Goal: Information Seeking & Learning: Learn about a topic

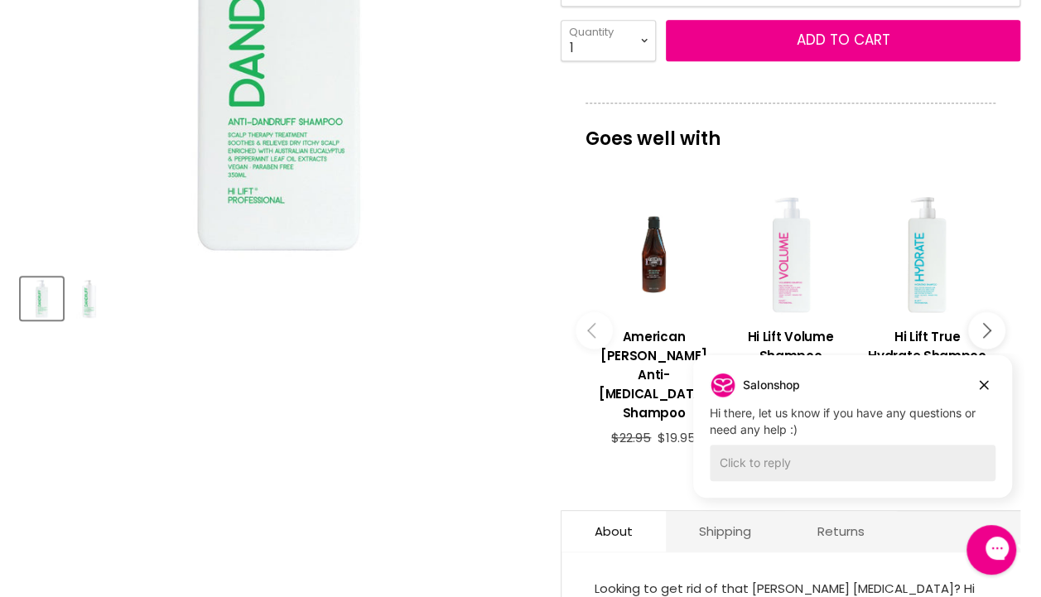
scroll to position [502, 0]
drag, startPoint x: 1627, startPoint y: 622, endPoint x: 981, endPoint y: 381, distance: 689.6
click at [981, 381] on icon "Dismiss campaign" at bounding box center [984, 385] width 9 height 9
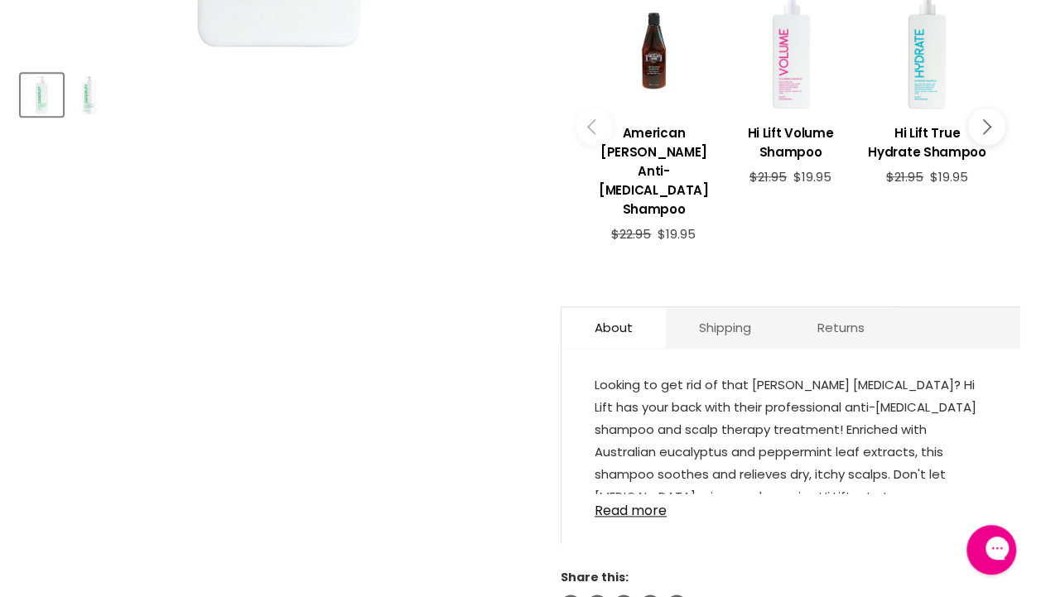
scroll to position [785, 0]
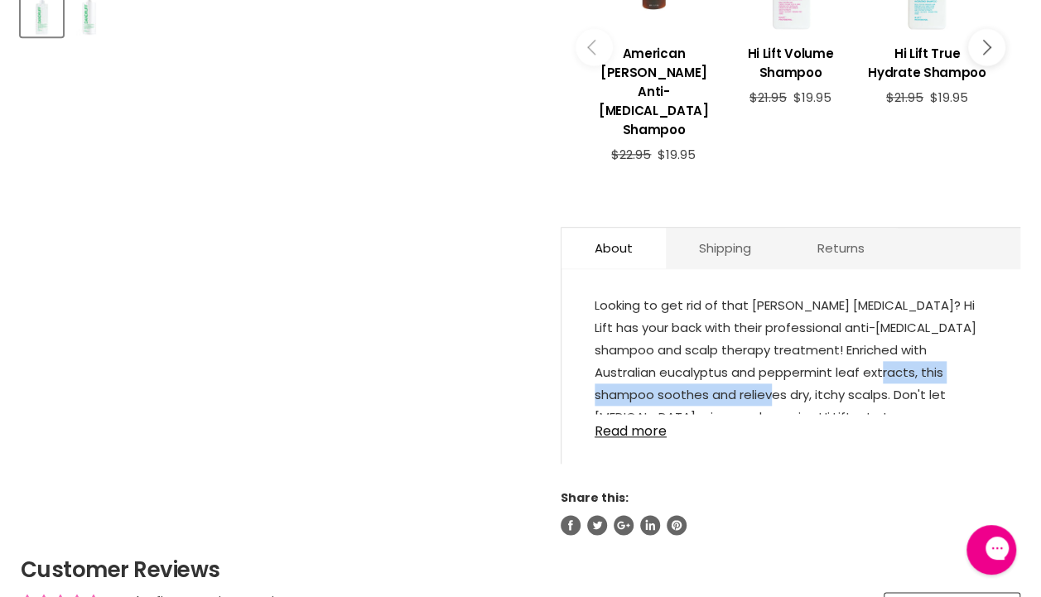
drag, startPoint x: 844, startPoint y: 379, endPoint x: 694, endPoint y: 401, distance: 151.5
click at [694, 401] on span "Looking to get rid of that [PERSON_NAME] [MEDICAL_DATA]? Hi Lift has your back …" at bounding box center [786, 361] width 382 height 129
copy span "soothes and relieves dry, itchy scalps"
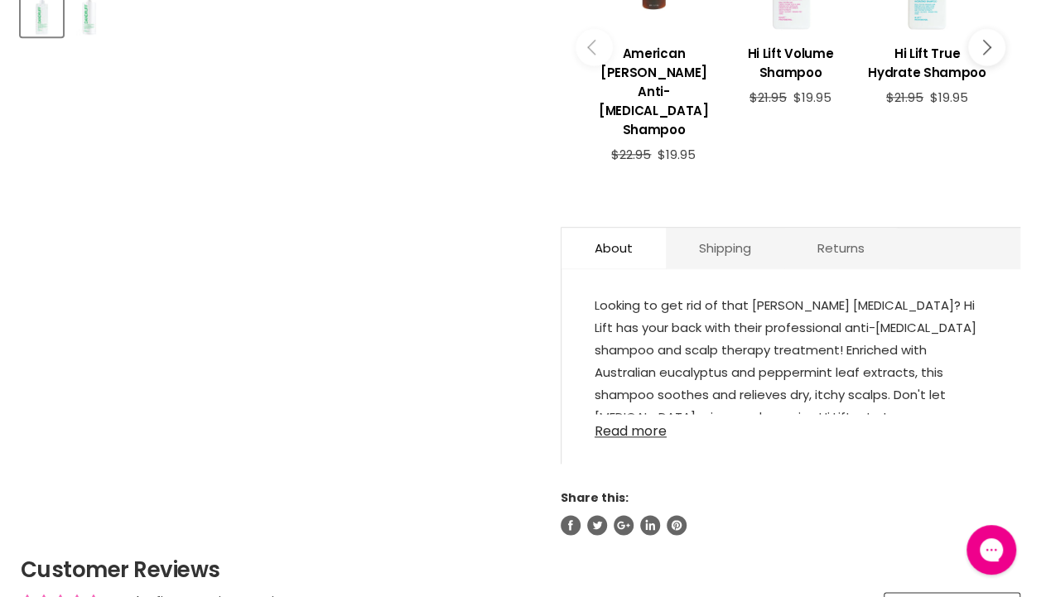
click at [640, 434] on link "Read more" at bounding box center [791, 426] width 393 height 25
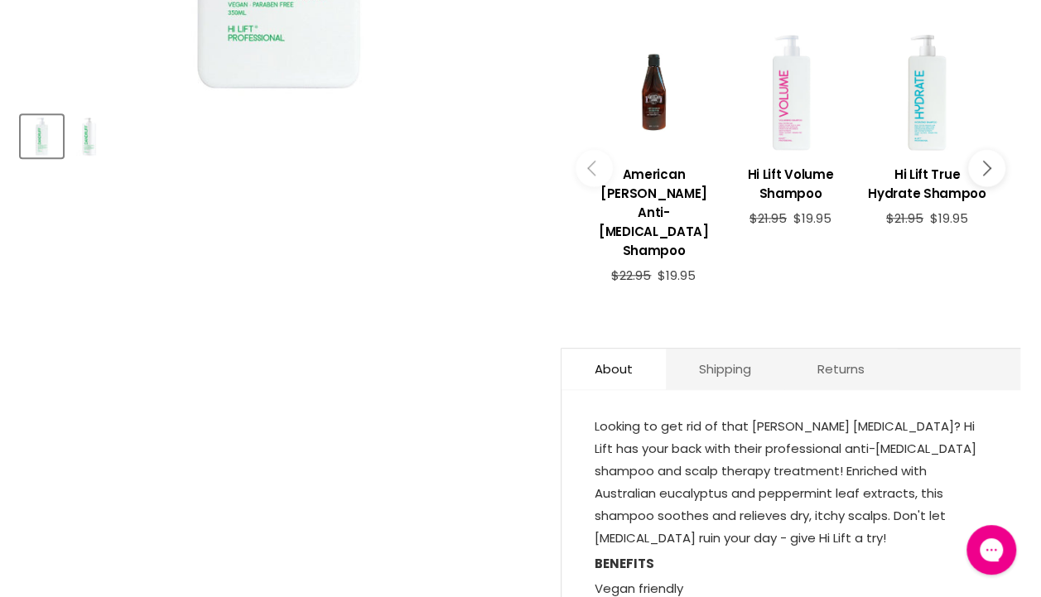
scroll to position [623, 0]
